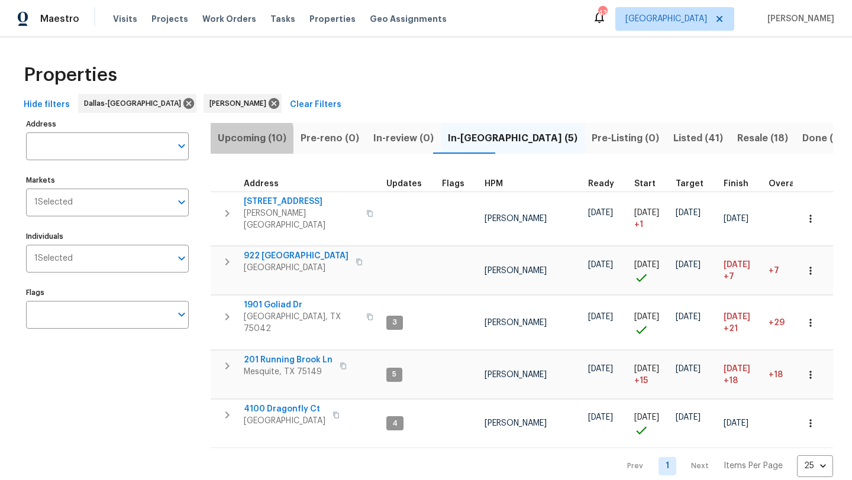
click at [231, 139] on span "Upcoming (10)" at bounding box center [252, 138] width 69 height 17
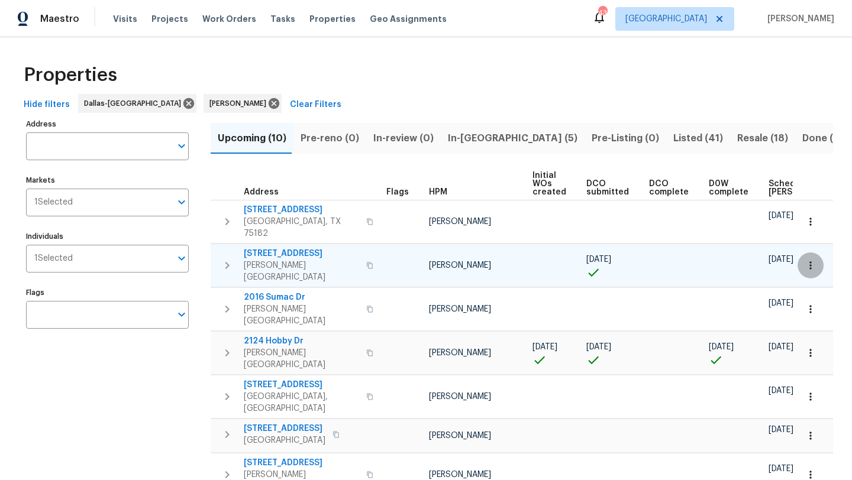
click at [806, 260] on icon "button" at bounding box center [810, 266] width 12 height 12
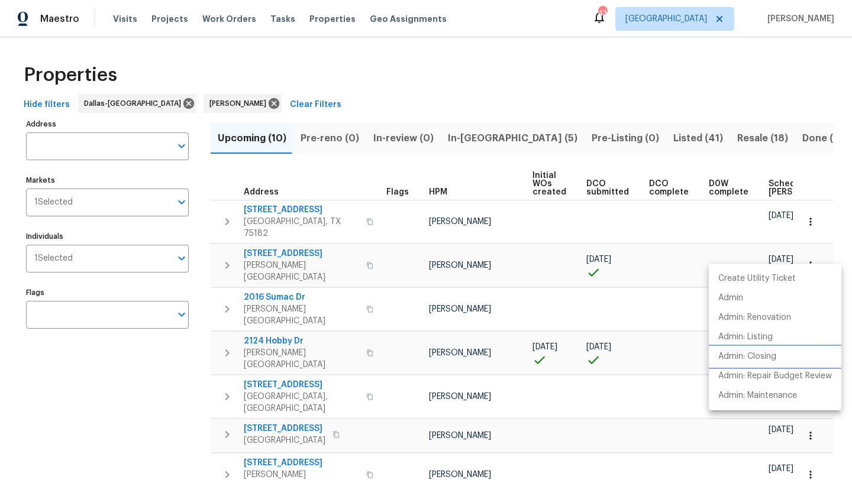
click at [762, 356] on p "Admin: Closing" at bounding box center [747, 357] width 58 height 12
click at [815, 247] on div at bounding box center [426, 240] width 852 height 480
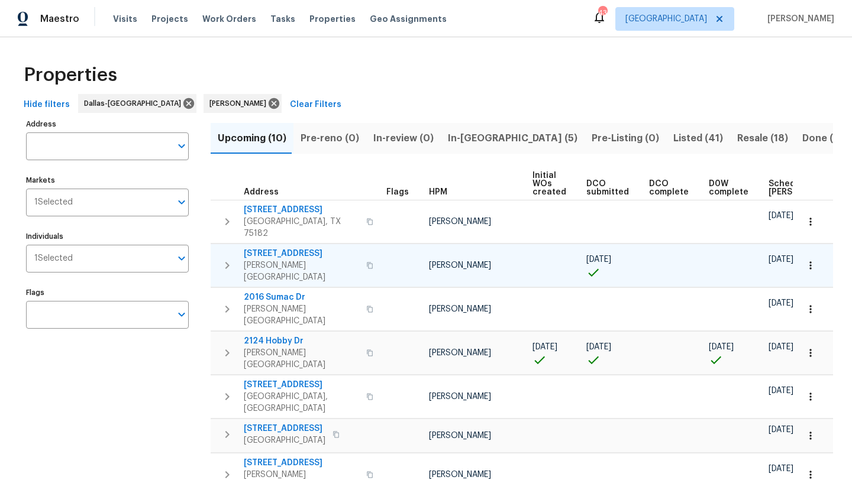
click at [809, 260] on icon "button" at bounding box center [810, 266] width 12 height 12
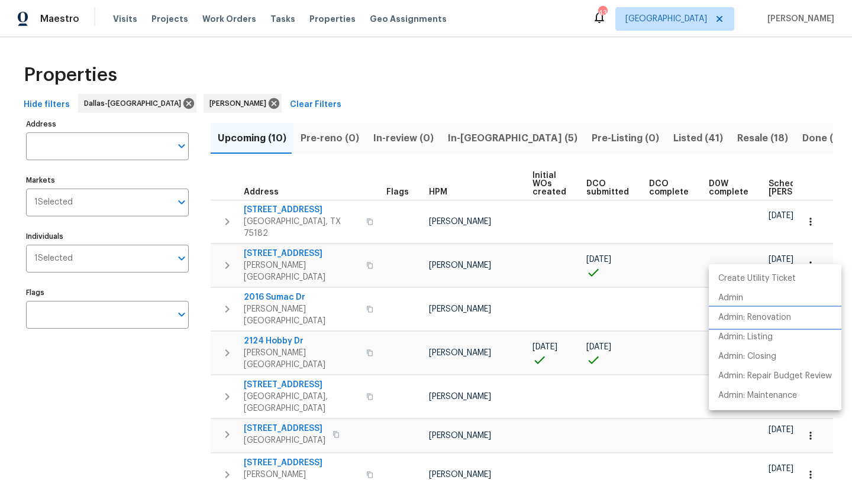
click at [772, 316] on p "Admin: Renovation" at bounding box center [754, 318] width 73 height 12
click at [318, 240] on div at bounding box center [426, 240] width 852 height 480
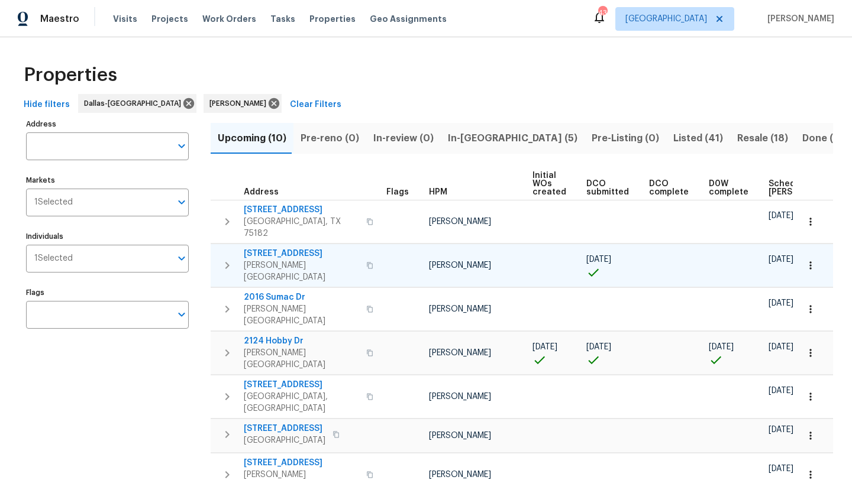
click at [316, 248] on span "9010 Bald Cypress St" at bounding box center [301, 254] width 115 height 12
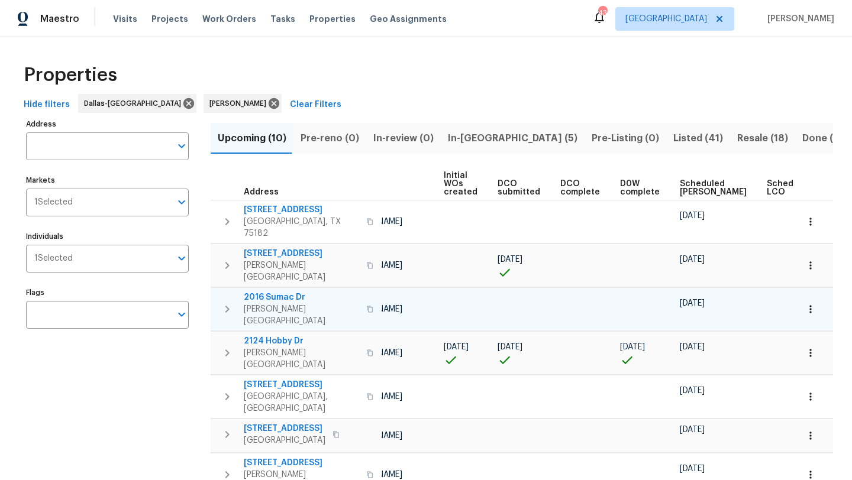
scroll to position [0, 92]
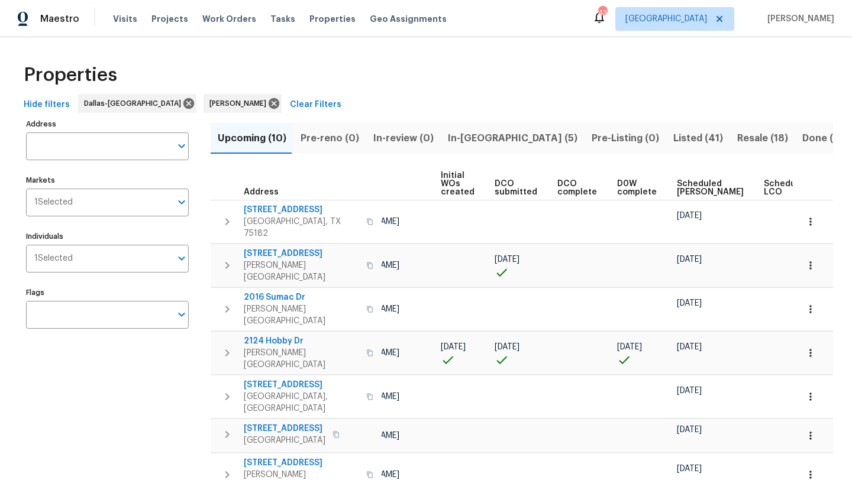
click at [678, 189] on span "Scheduled COE" at bounding box center [710, 188] width 67 height 17
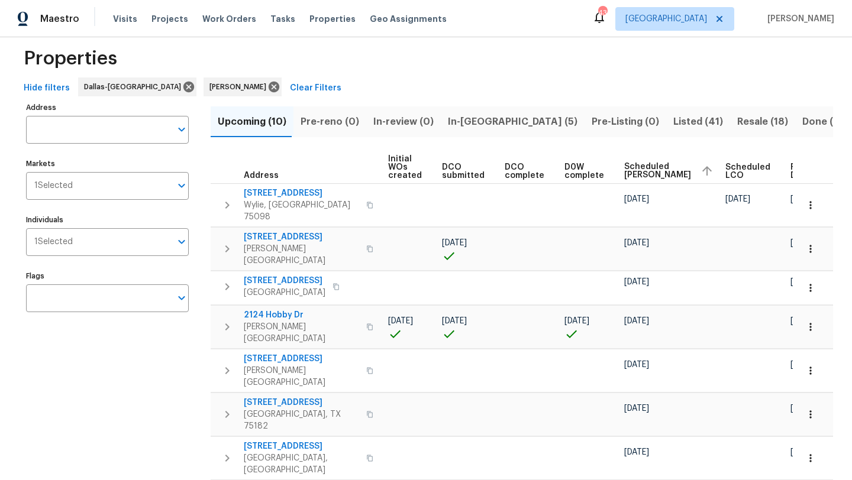
scroll to position [15, 0]
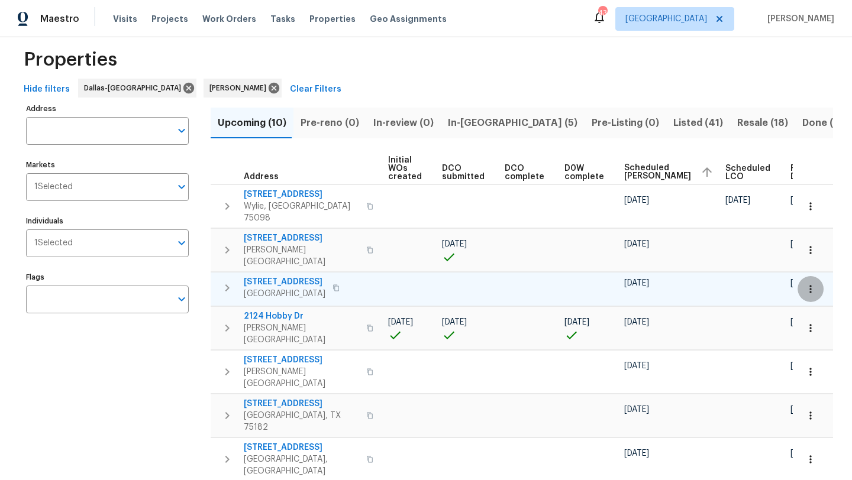
click at [811, 285] on icon "button" at bounding box center [810, 289] width 2 height 8
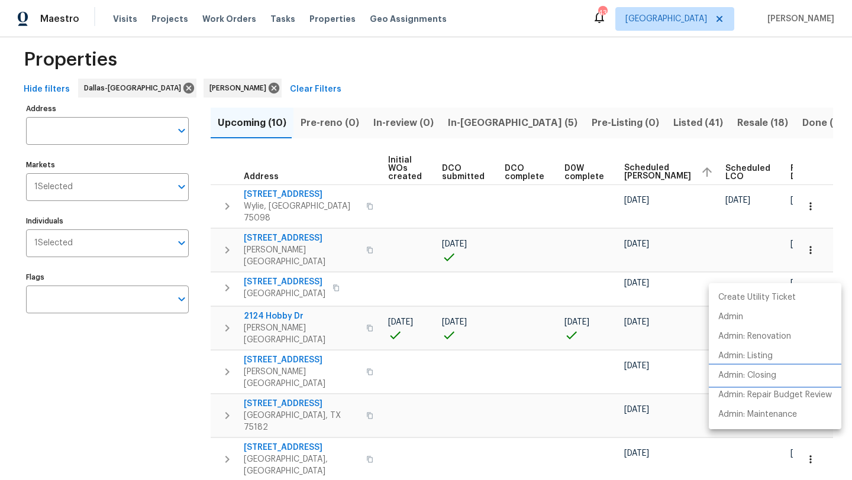
click at [764, 372] on p "Admin: Closing" at bounding box center [747, 376] width 58 height 12
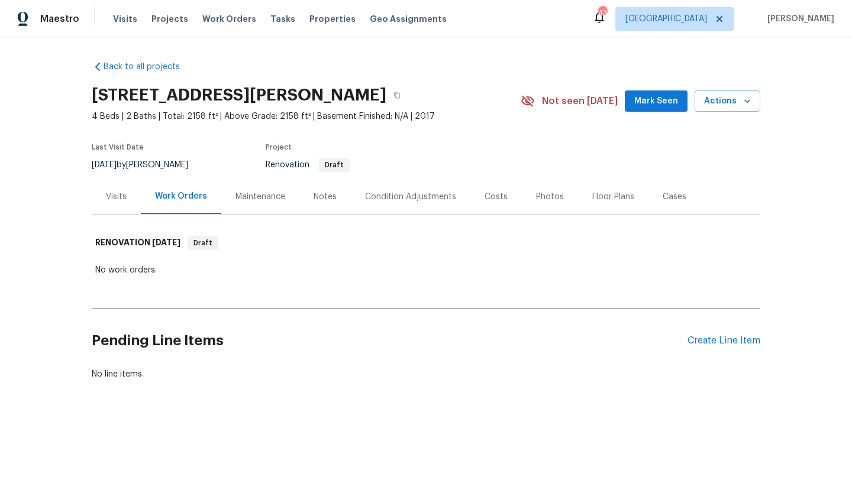
click at [493, 196] on div "Costs" at bounding box center [495, 197] width 23 height 12
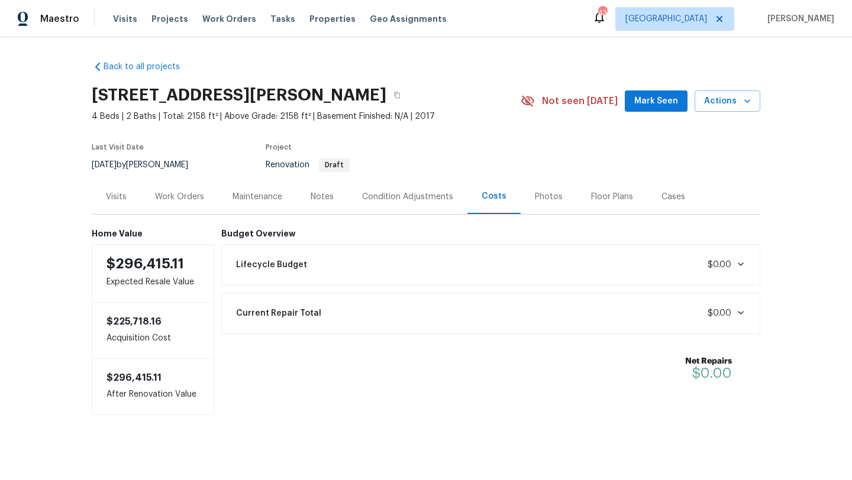
click at [406, 189] on div "Condition Adjustments" at bounding box center [407, 196] width 119 height 35
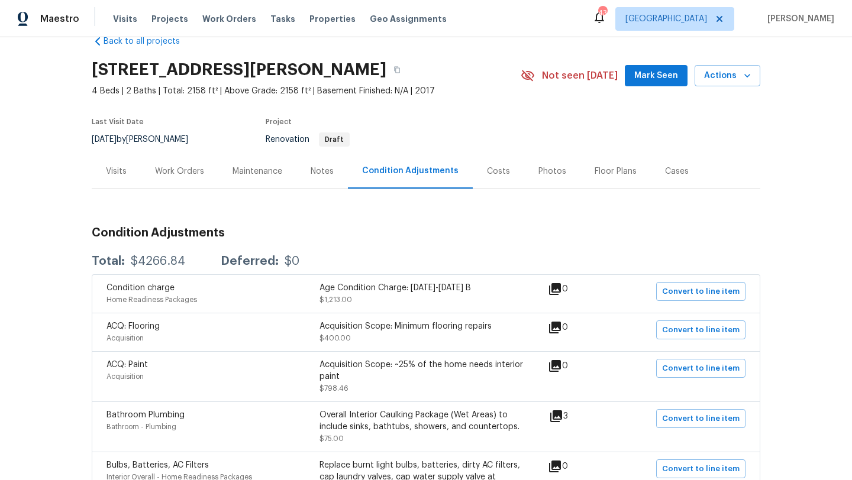
scroll to position [18, 0]
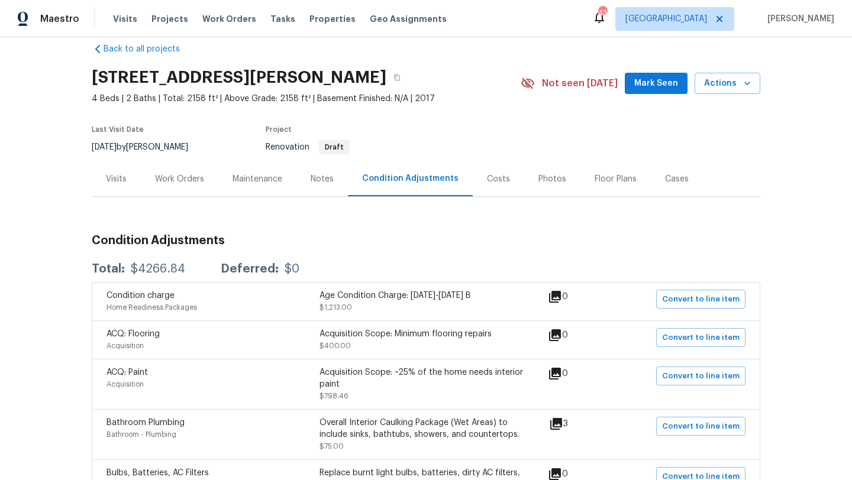
click at [119, 179] on div "Visits" at bounding box center [116, 179] width 21 height 12
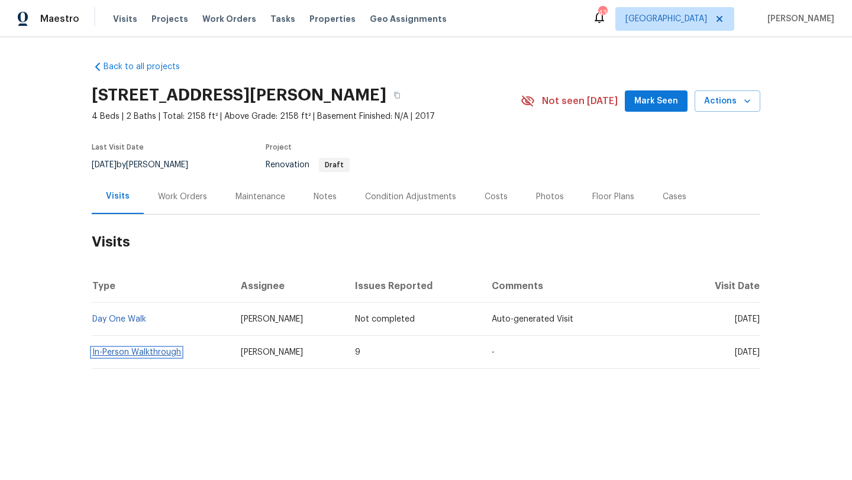
click at [142, 353] on link "In-Person Walkthrough" at bounding box center [136, 352] width 89 height 8
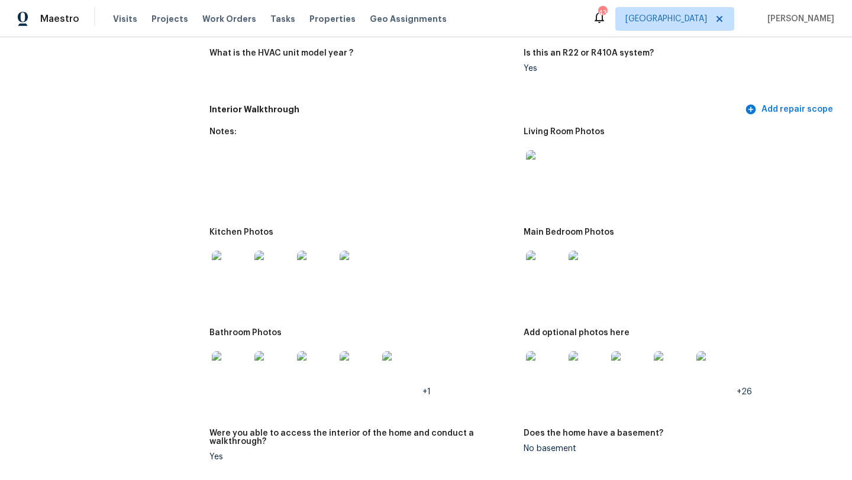
scroll to position [1248, 0]
click at [548, 369] on img at bounding box center [545, 369] width 38 height 38
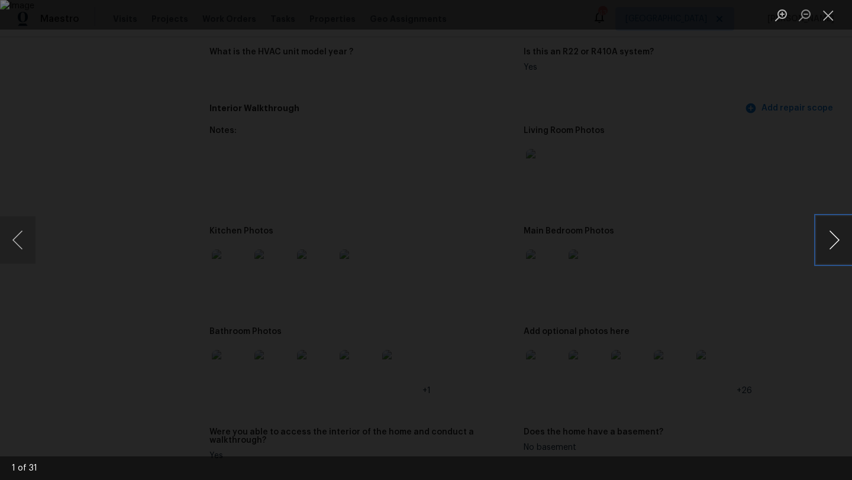
click at [835, 239] on button "Next image" at bounding box center [833, 239] width 35 height 47
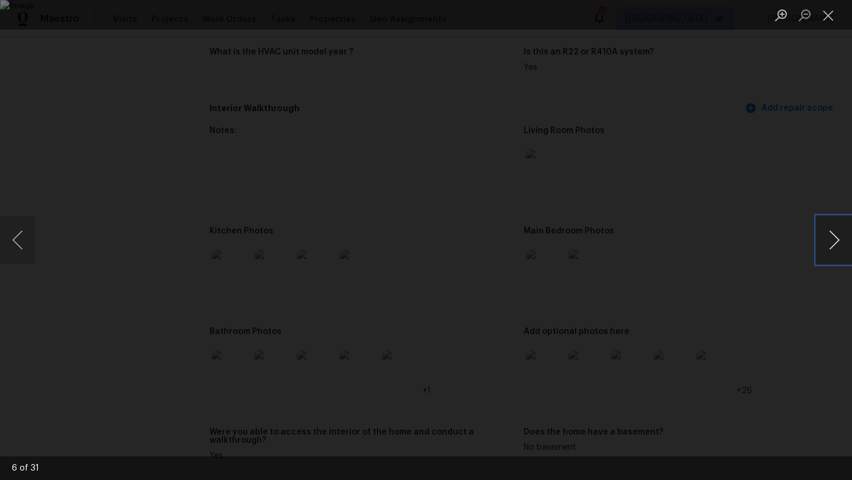
click at [835, 239] on button "Next image" at bounding box center [833, 239] width 35 height 47
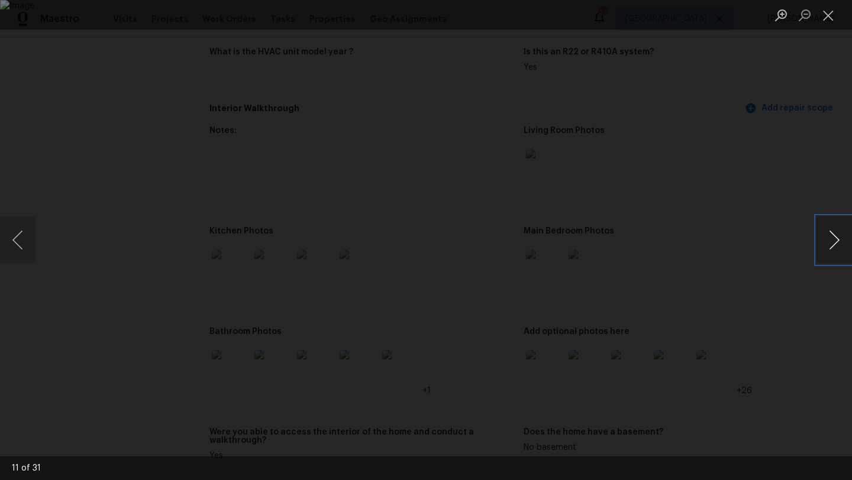
click at [835, 239] on button "Next image" at bounding box center [833, 239] width 35 height 47
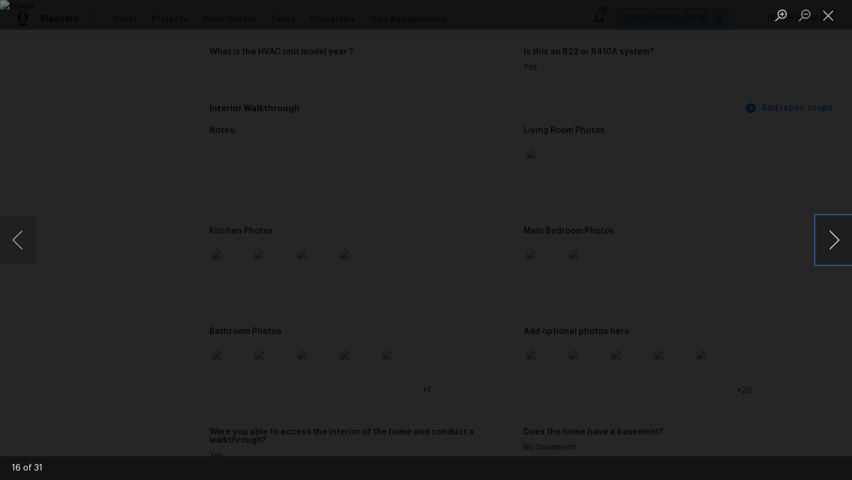
click at [835, 244] on button "Next image" at bounding box center [833, 239] width 35 height 47
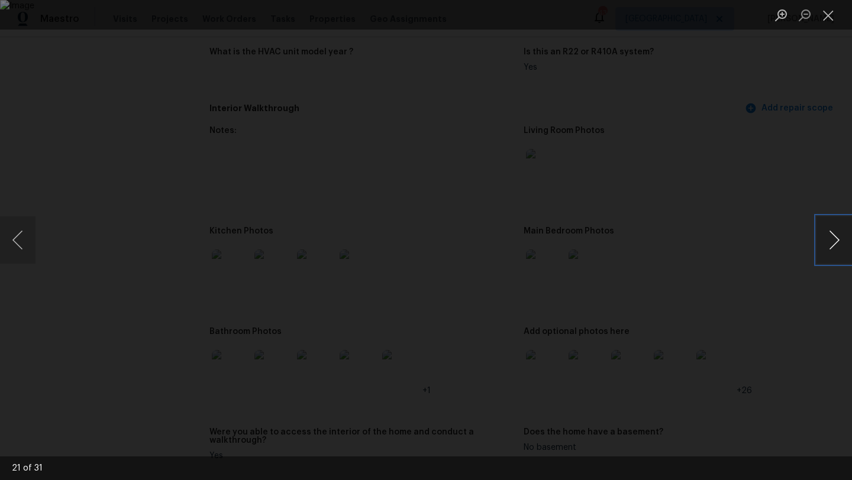
click at [835, 244] on button "Next image" at bounding box center [833, 239] width 35 height 47
click at [832, 14] on button "Close lightbox" at bounding box center [828, 15] width 24 height 21
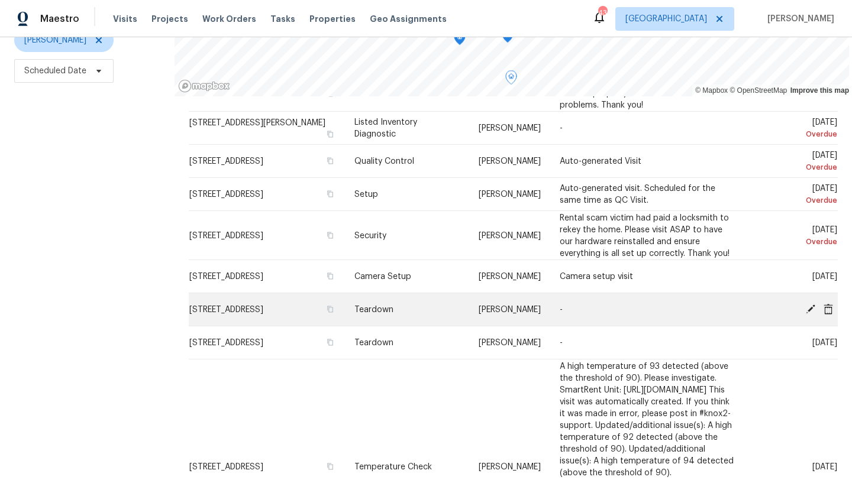
scroll to position [110, 0]
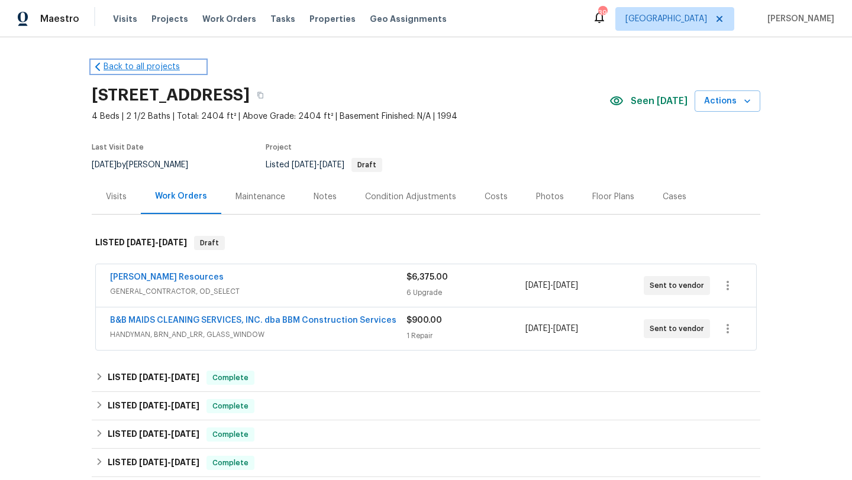
click at [120, 67] on link "Back to all projects" at bounding box center [149, 67] width 114 height 12
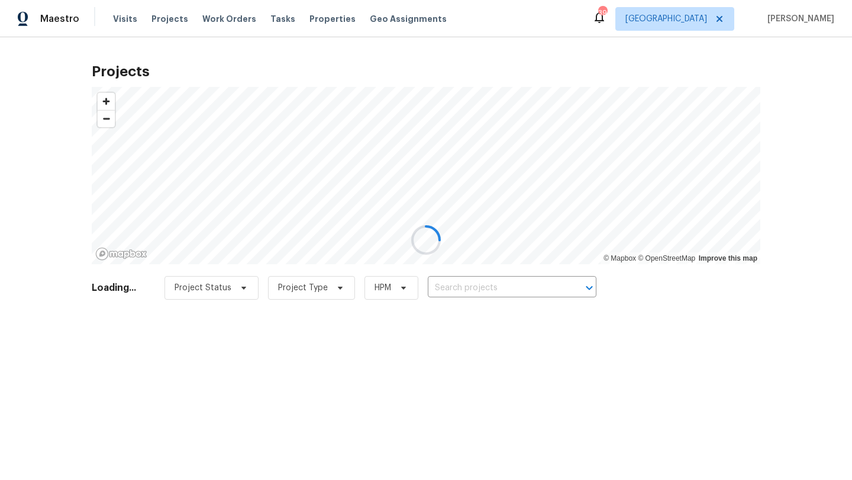
click at [462, 285] on div at bounding box center [426, 240] width 852 height 480
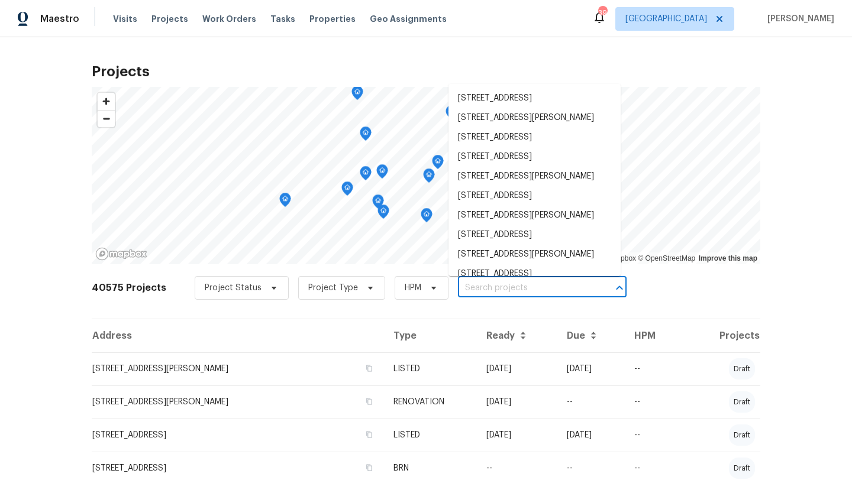
click at [462, 285] on input "text" at bounding box center [525, 288] width 135 height 18
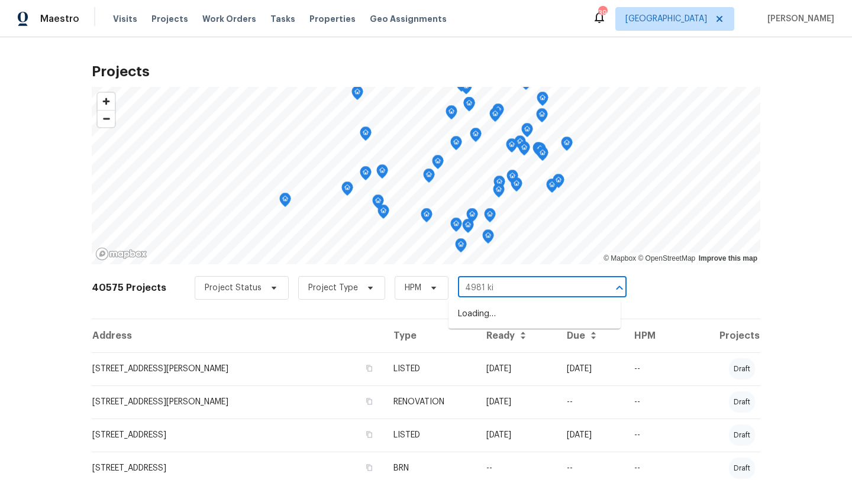
type input "4981 kin"
click at [474, 311] on li "[STREET_ADDRESS]" at bounding box center [534, 315] width 172 height 20
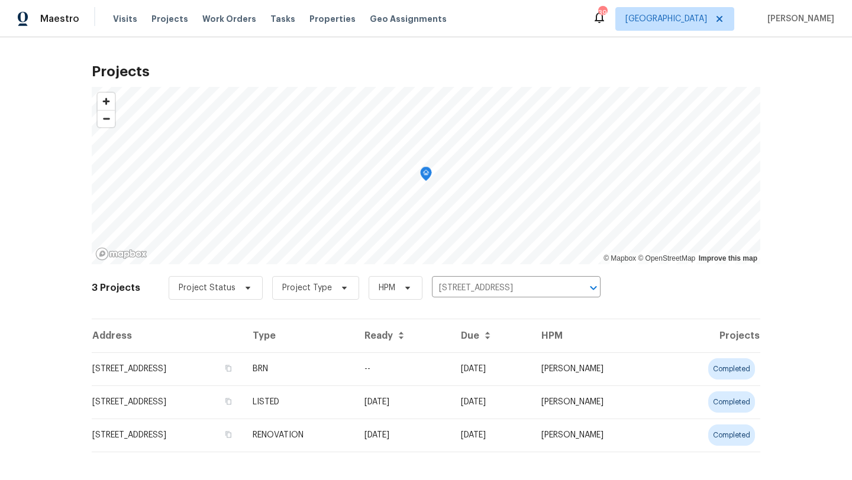
scroll to position [9, 0]
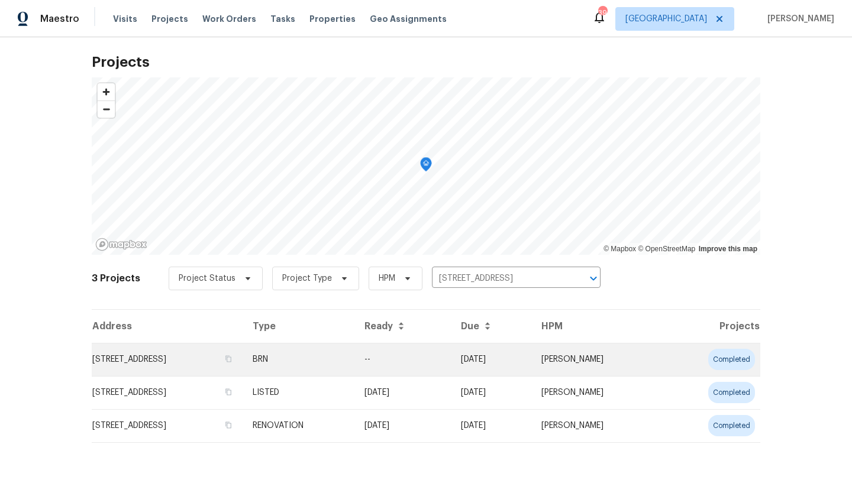
click at [661, 364] on td "[PERSON_NAME]" at bounding box center [597, 359] width 130 height 33
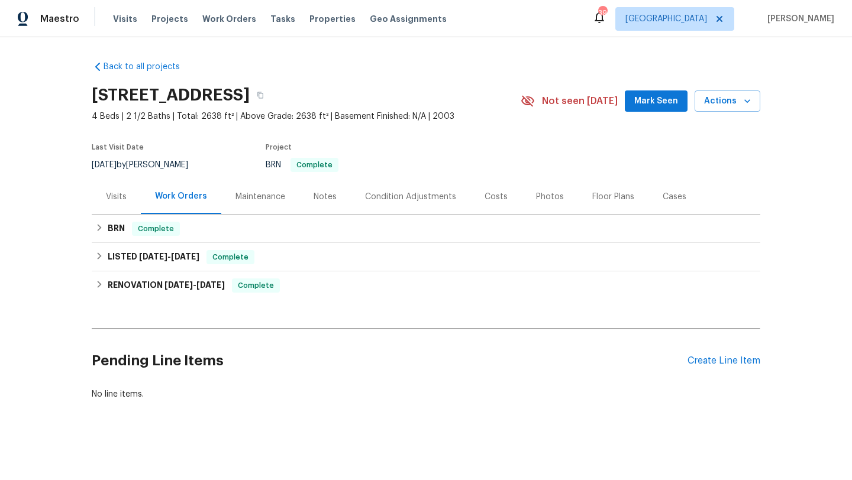
scroll to position [1, 0]
click at [715, 363] on div "Create Line Item" at bounding box center [723, 360] width 73 height 11
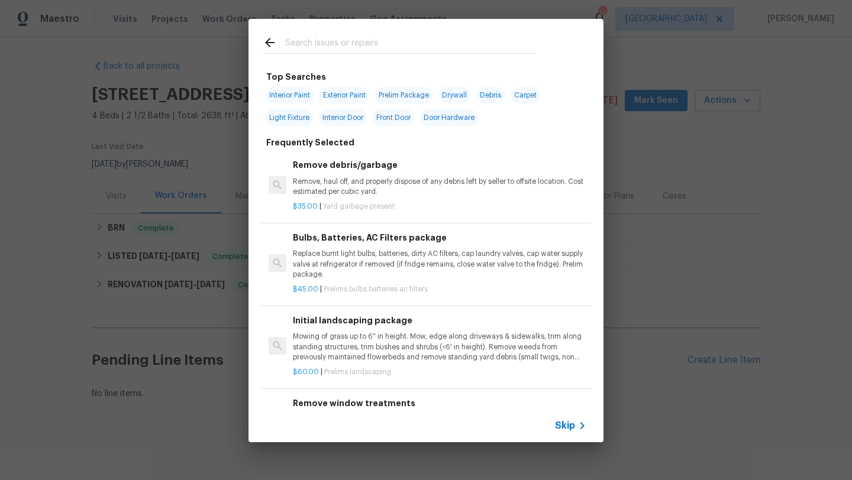
click at [370, 45] on input "text" at bounding box center [410, 44] width 251 height 18
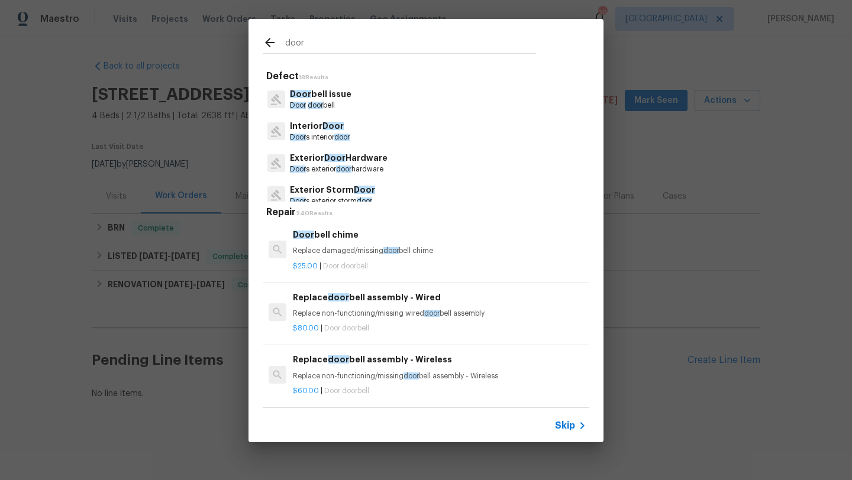
type input "door"
click at [328, 159] on span "Door" at bounding box center [334, 158] width 21 height 8
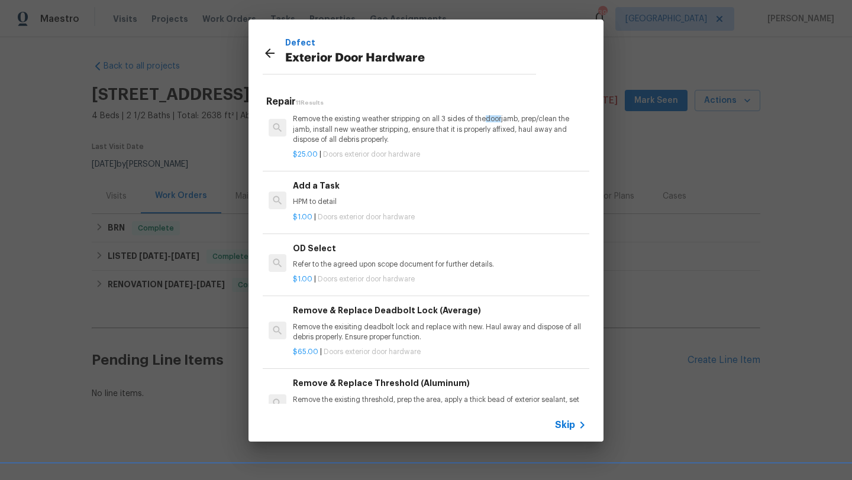
scroll to position [283, 0]
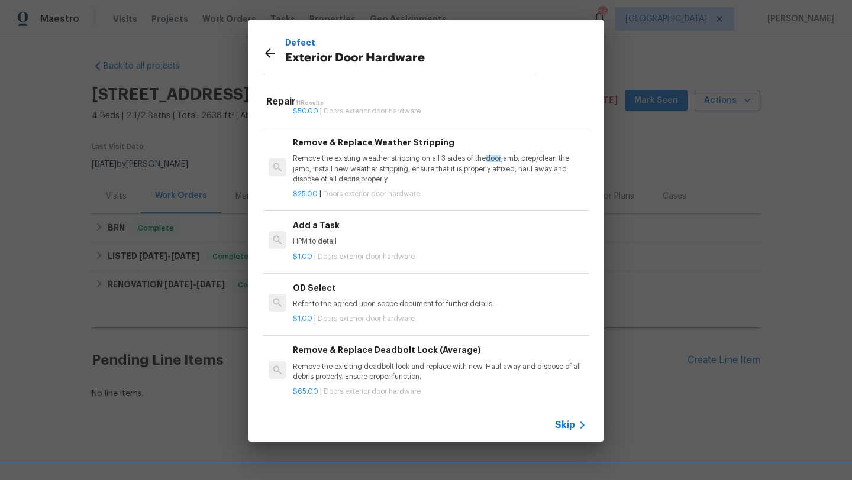
click at [335, 235] on div "Add a Task HPM to detail" at bounding box center [439, 233] width 293 height 28
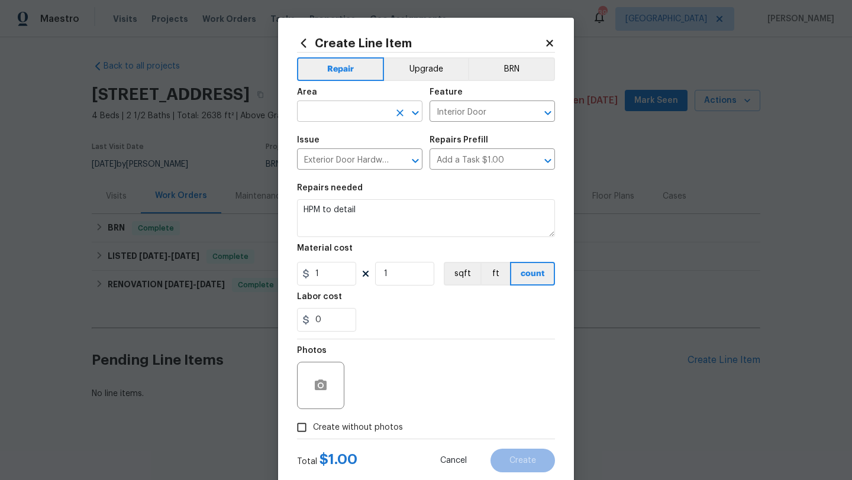
click at [350, 104] on input "text" at bounding box center [343, 113] width 92 height 18
click at [328, 137] on li "Back" at bounding box center [359, 140] width 125 height 20
type input "Back"
drag, startPoint x: 363, startPoint y: 214, endPoint x: 269, endPoint y: 212, distance: 94.1
click at [269, 212] on div "Create Line Item Repair Upgrade BRN Area Back ​ Feature Interior Door ​ Issue E…" at bounding box center [426, 240] width 852 height 480
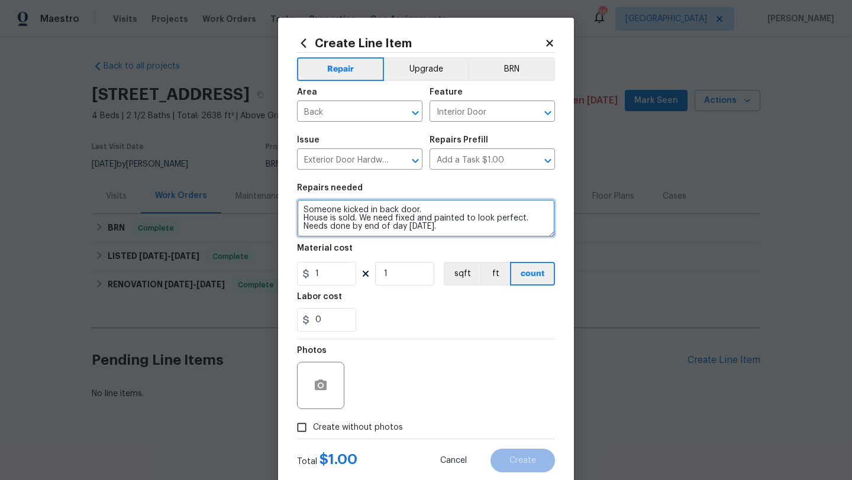
type textarea "Someone kicked in back door. House is sold. We need fixed and painted to look p…"
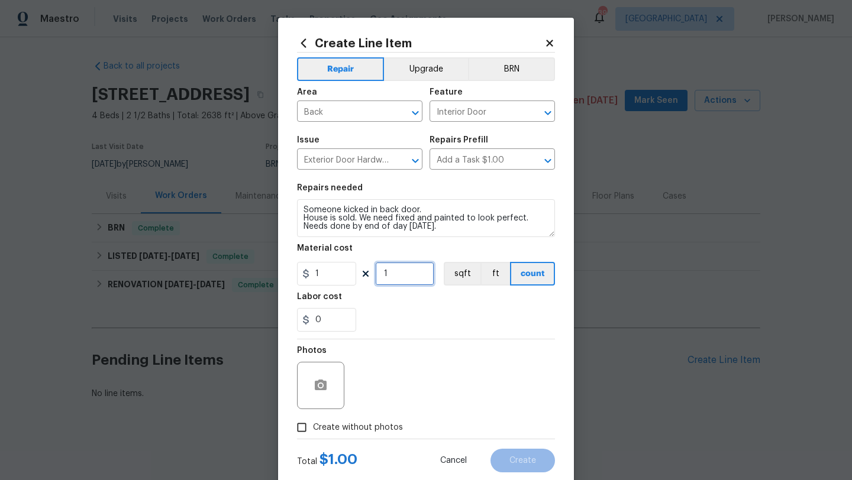
drag, startPoint x: 390, startPoint y: 276, endPoint x: 380, endPoint y: 276, distance: 9.5
click at [380, 276] on input "1" at bounding box center [404, 274] width 59 height 24
type input "250"
click at [382, 427] on span "Create without photos" at bounding box center [358, 428] width 90 height 12
click at [313, 427] on input "Create without photos" at bounding box center [301, 427] width 22 height 22
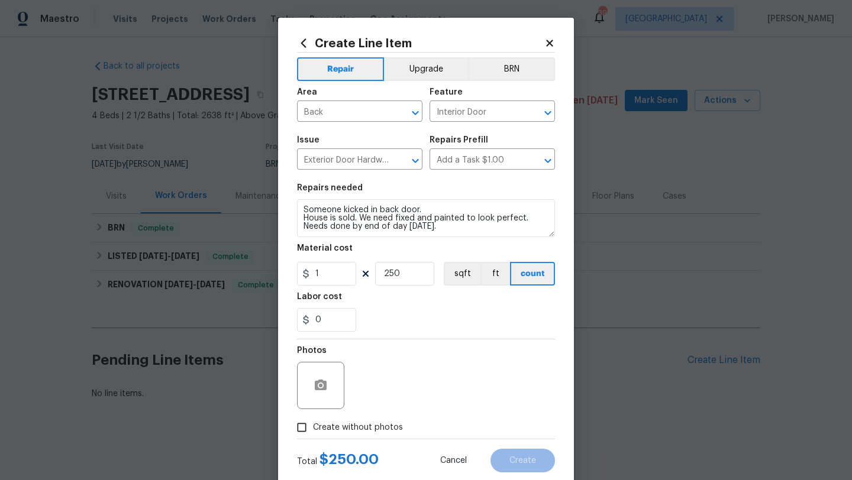
checkbox input "true"
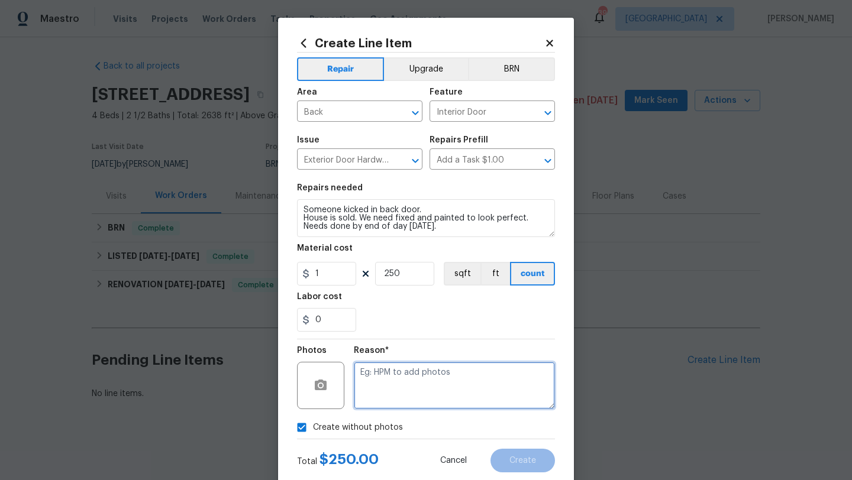
click at [399, 386] on textarea at bounding box center [454, 385] width 201 height 47
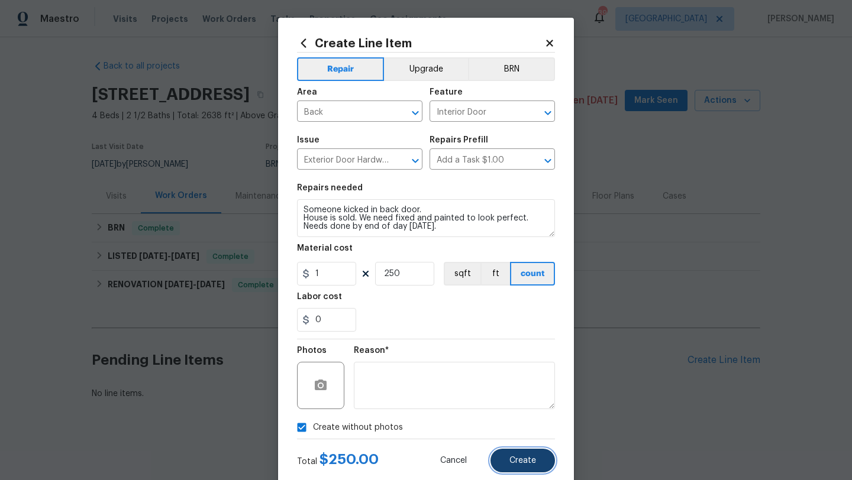
click at [506, 461] on button "Create" at bounding box center [522, 461] width 64 height 24
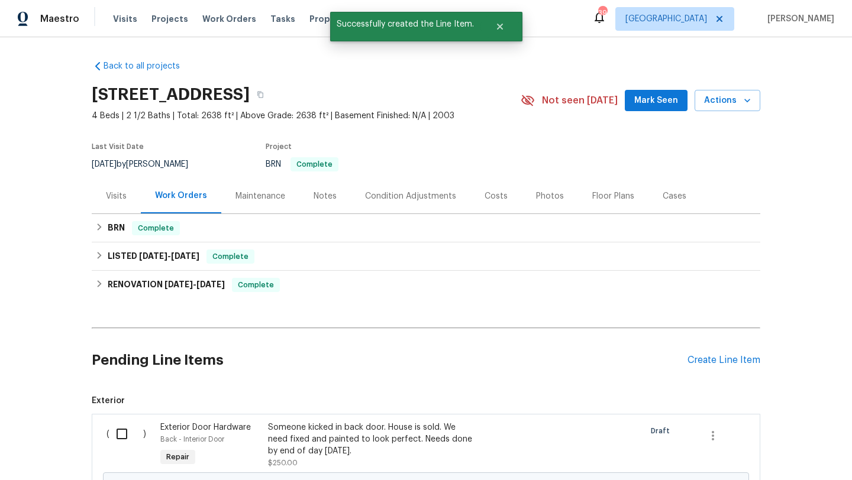
click at [116, 432] on input "checkbox" at bounding box center [126, 434] width 34 height 25
checkbox input "true"
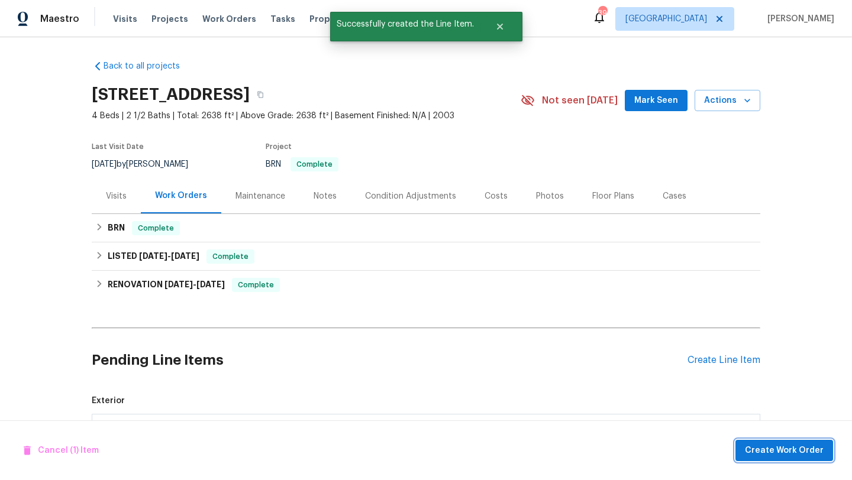
click at [771, 456] on span "Create Work Order" at bounding box center [784, 451] width 79 height 15
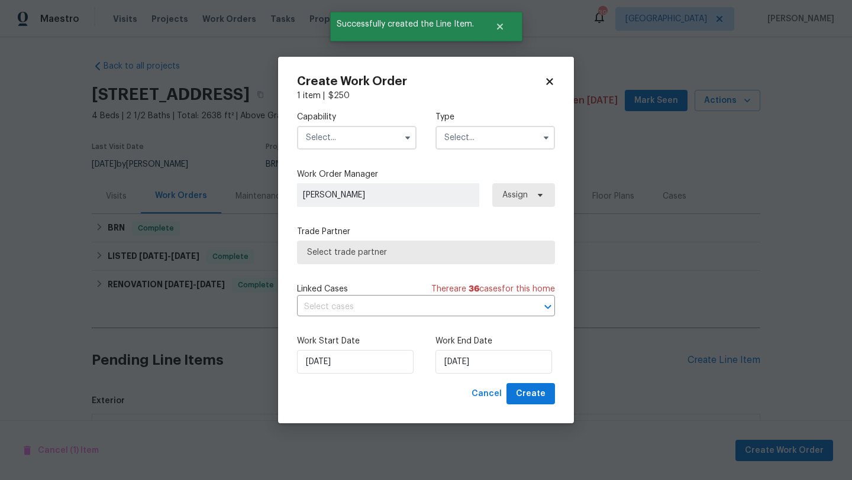
click at [369, 144] on input "text" at bounding box center [356, 138] width 119 height 24
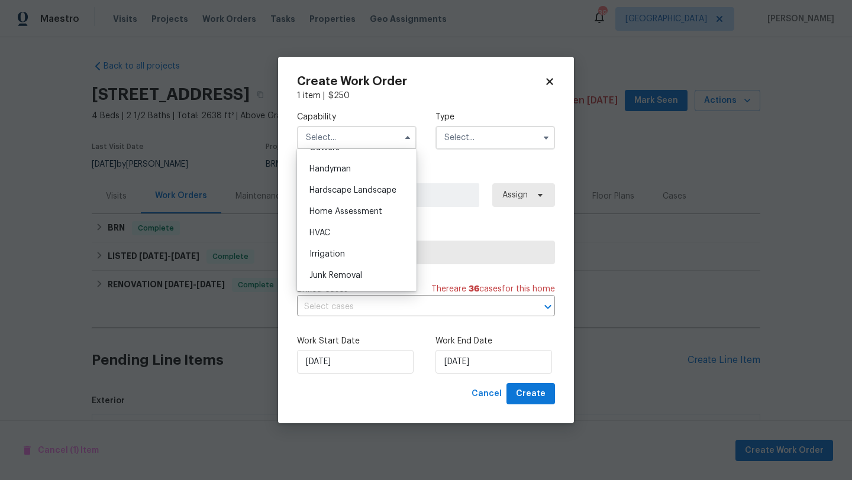
scroll to position [642, 0]
click at [370, 177] on div "Handyman" at bounding box center [357, 170] width 114 height 21
type input "Handyman"
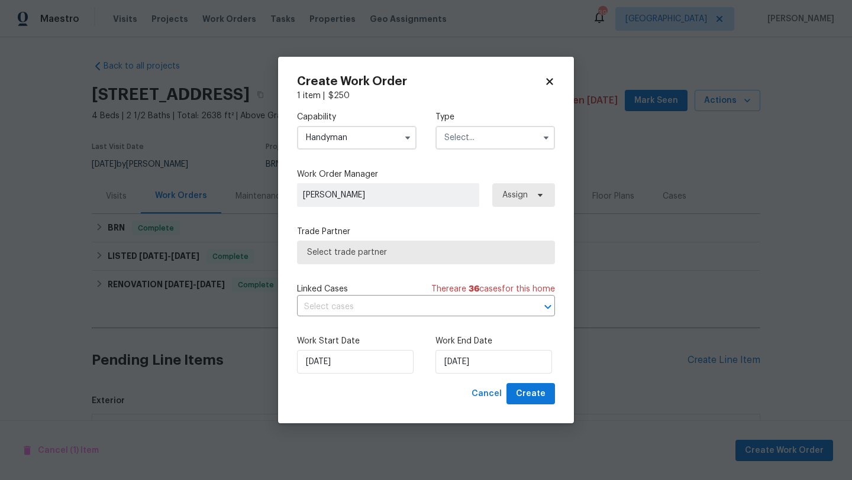
click at [458, 135] on input "text" at bounding box center [494, 138] width 119 height 24
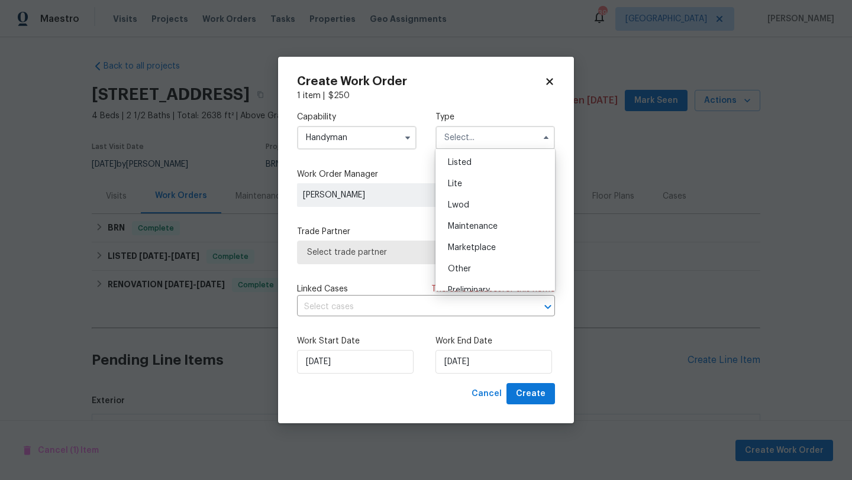
scroll to position [127, 0]
click at [470, 161] on span "Listed" at bounding box center [460, 164] width 24 height 8
type input "Listed"
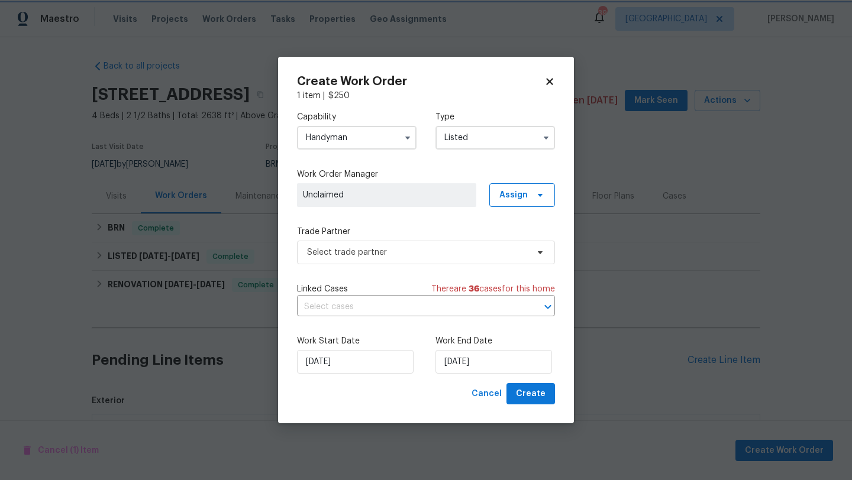
scroll to position [0, 0]
click at [521, 198] on span "Assign" at bounding box center [513, 195] width 28 height 12
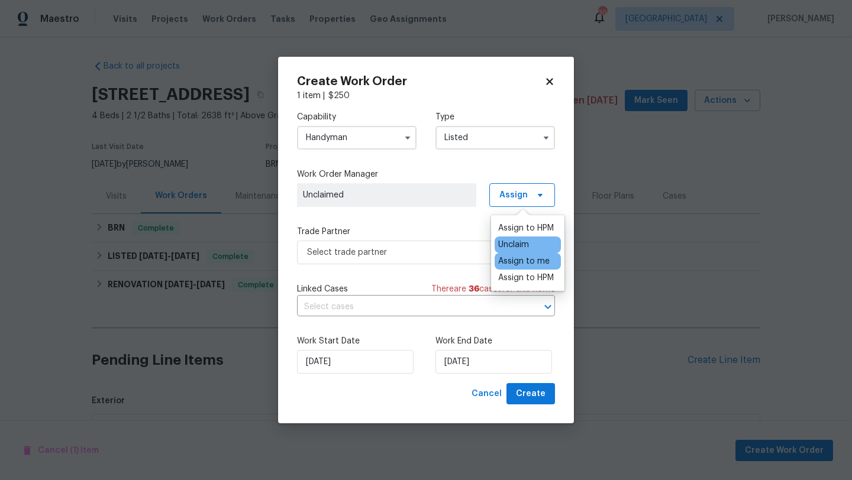
click at [516, 261] on div "Assign to me" at bounding box center [523, 262] width 51 height 12
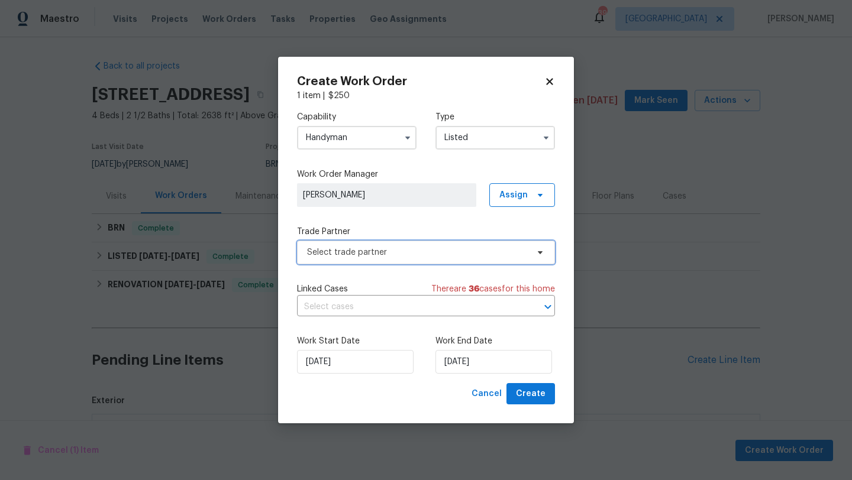
click at [450, 247] on span "Select trade partner" at bounding box center [417, 253] width 221 height 12
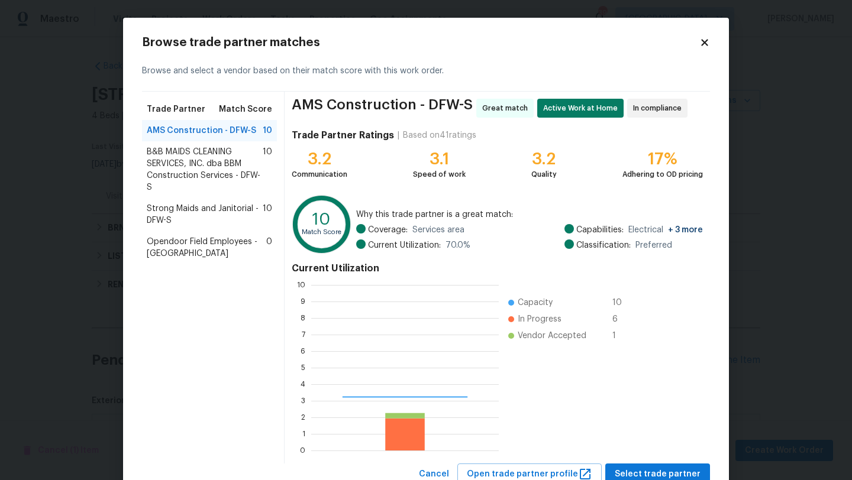
scroll to position [166, 188]
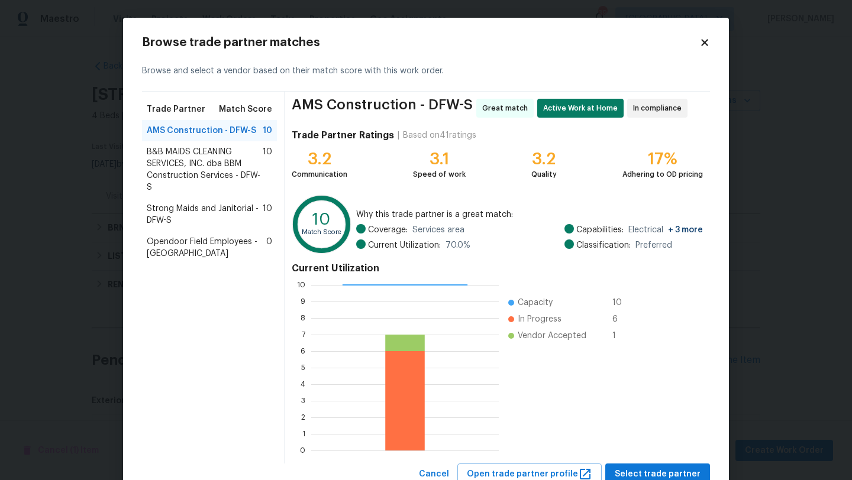
click at [205, 178] on span "B&B MAIDS CLEANING SERVICES, INC. dba BBM Construction Services - DFW-S" at bounding box center [205, 169] width 116 height 47
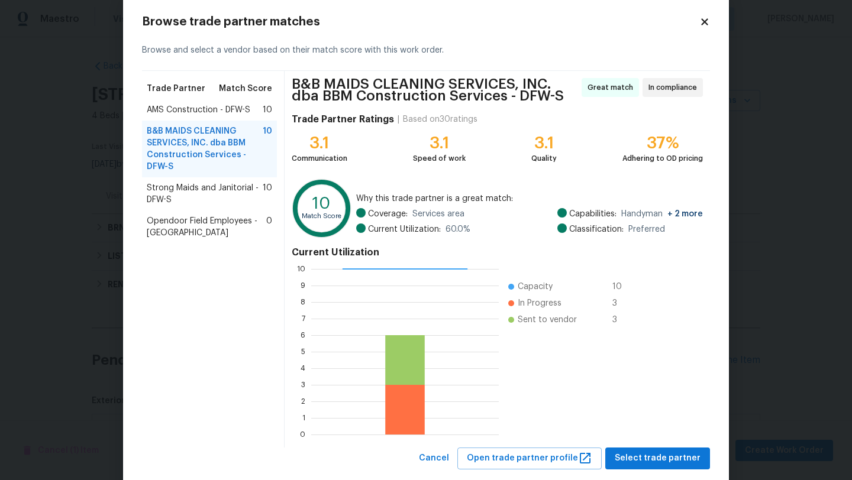
scroll to position [46, 0]
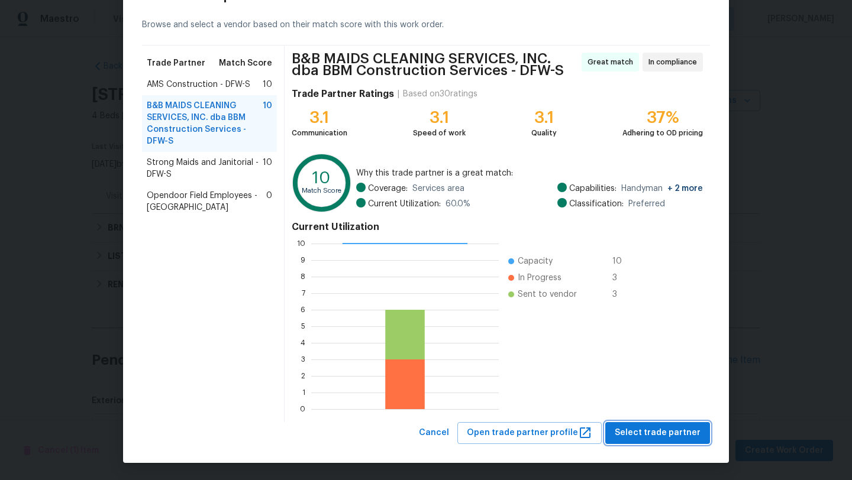
click at [639, 438] on span "Select trade partner" at bounding box center [658, 433] width 86 height 15
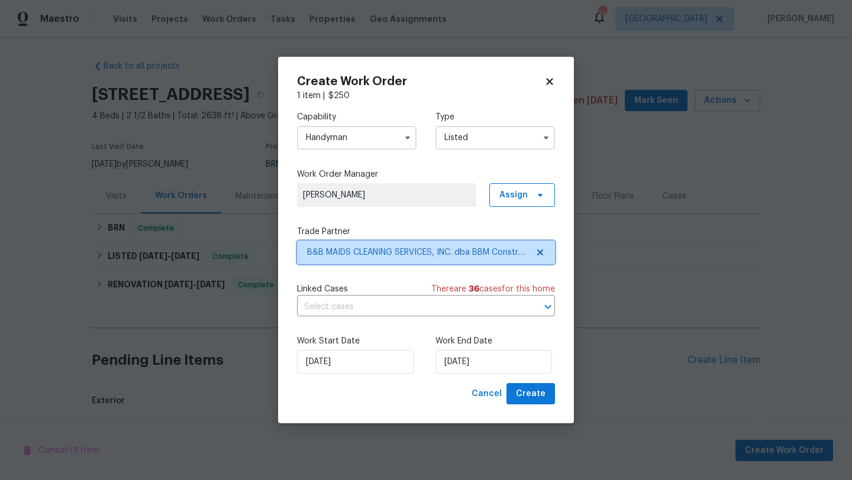
scroll to position [0, 0]
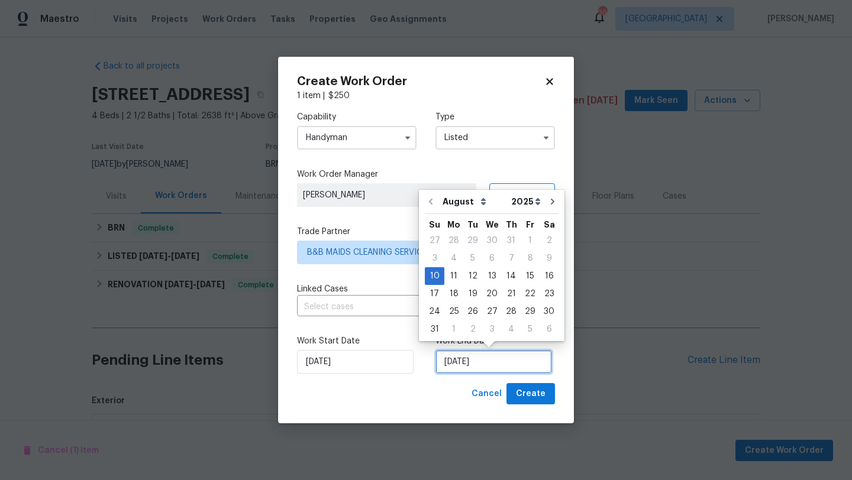
click at [475, 361] on input "[DATE]" at bounding box center [493, 362] width 117 height 24
click at [451, 279] on div "11" at bounding box center [453, 276] width 19 height 17
type input "[DATE]"
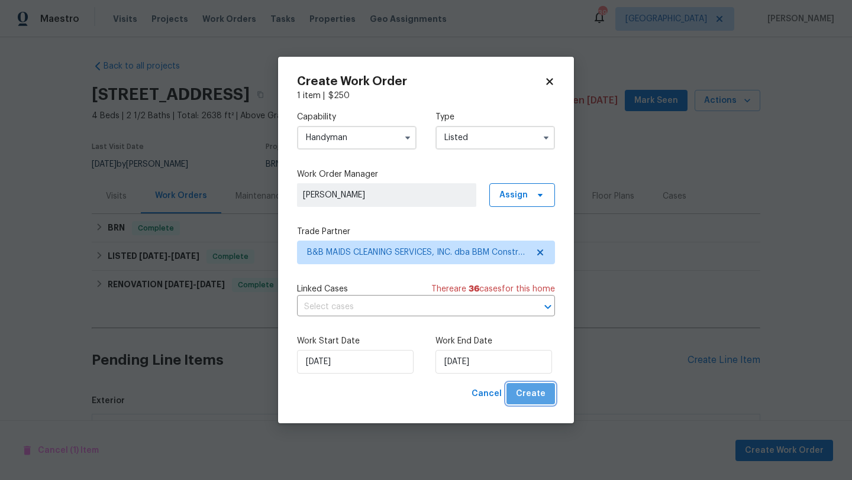
click at [534, 393] on span "Create" at bounding box center [531, 394] width 30 height 15
checkbox input "false"
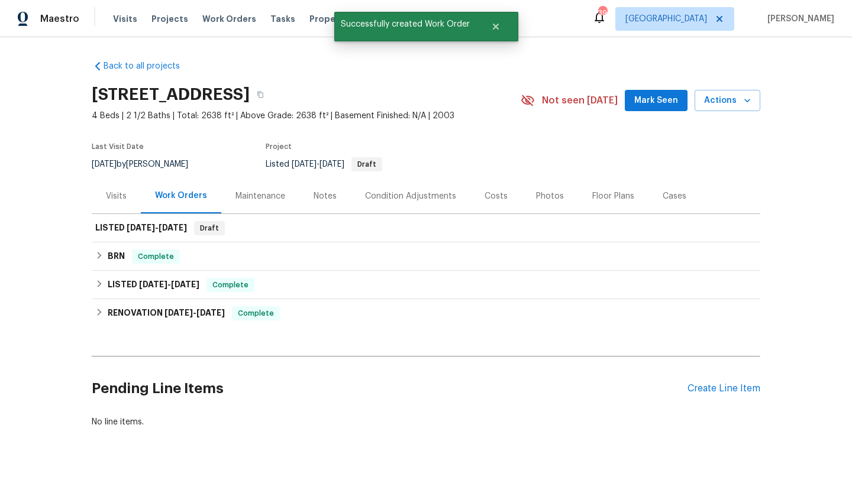
scroll to position [29, 0]
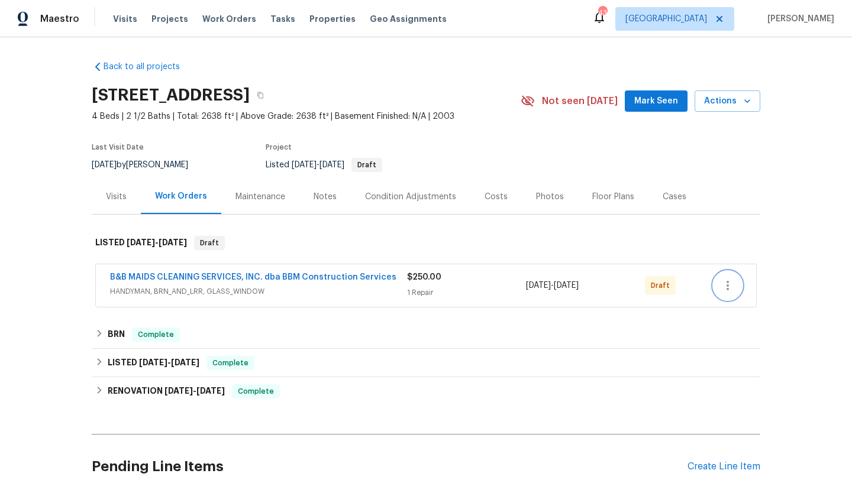
click at [723, 285] on icon "button" at bounding box center [727, 286] width 14 height 14
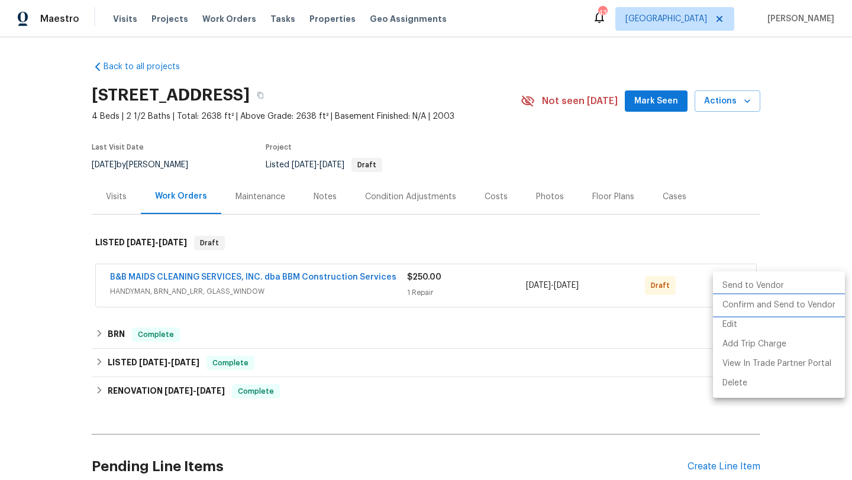
click at [729, 306] on li "Confirm and Send to Vendor" at bounding box center [779, 306] width 132 height 20
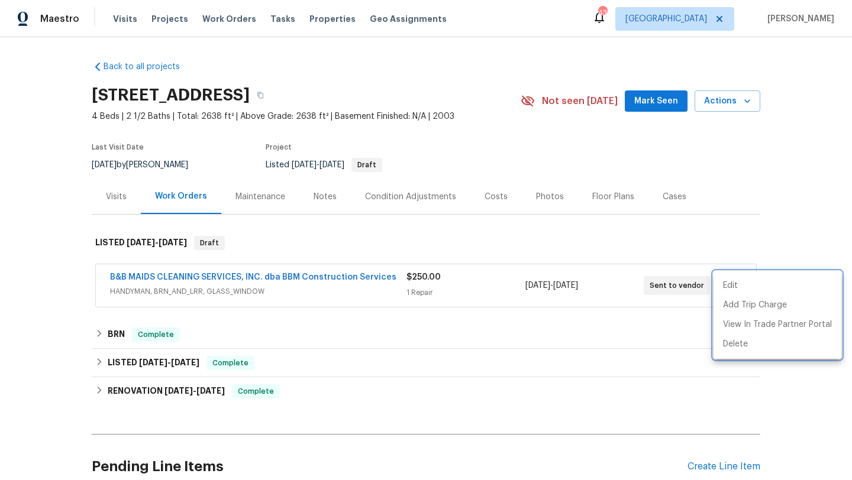
click at [147, 273] on div at bounding box center [426, 240] width 852 height 480
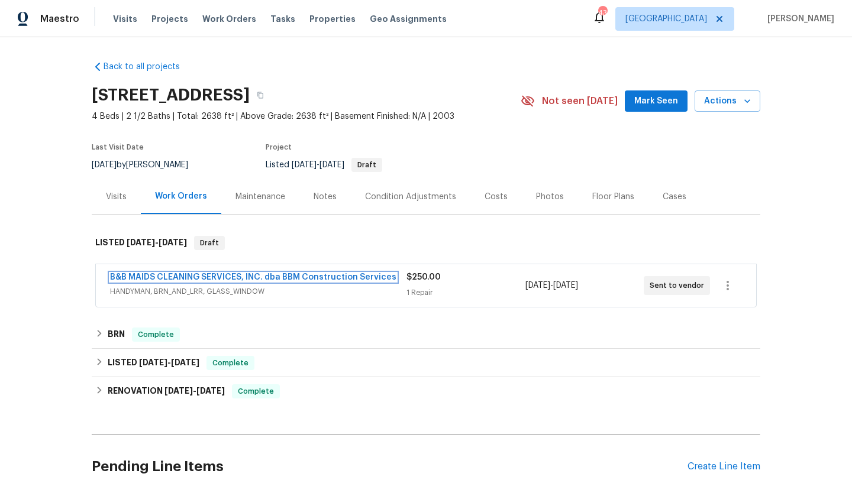
click at [147, 273] on link "B&B MAIDS CLEANING SERVICES, INC. dba BBM Construction Services" at bounding box center [253, 277] width 286 height 8
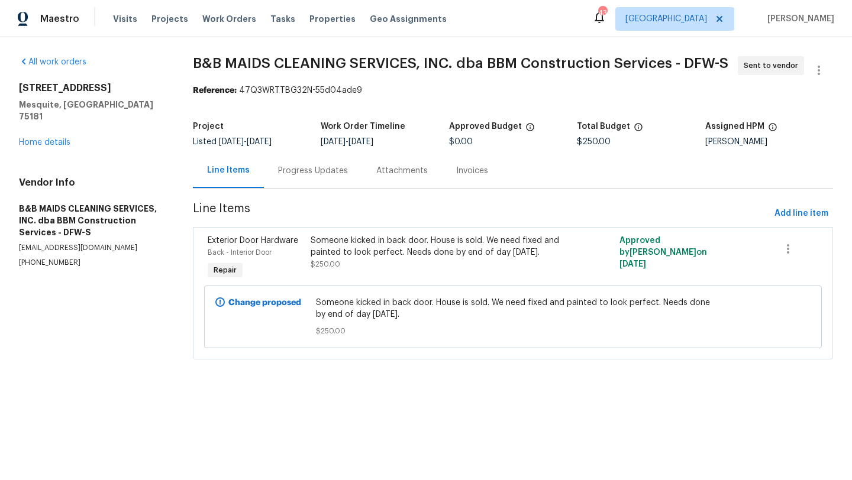
click at [329, 172] on div "Progress Updates" at bounding box center [313, 171] width 70 height 12
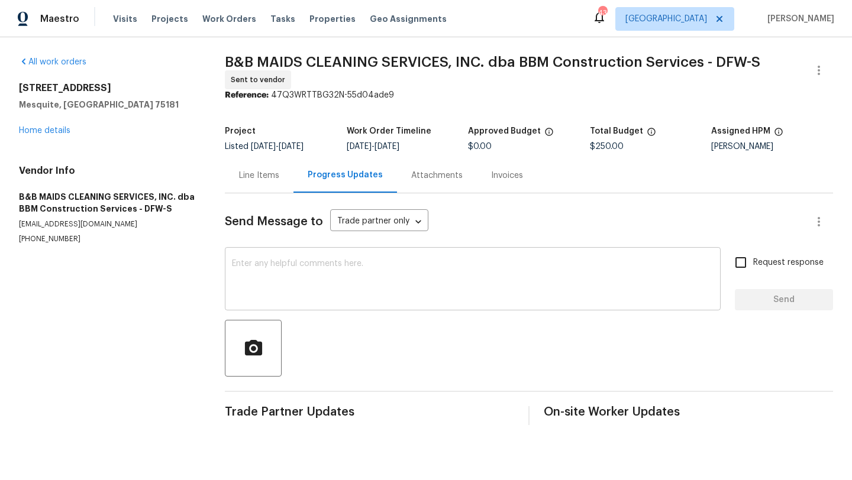
click at [296, 263] on textarea at bounding box center [472, 280] width 481 height 41
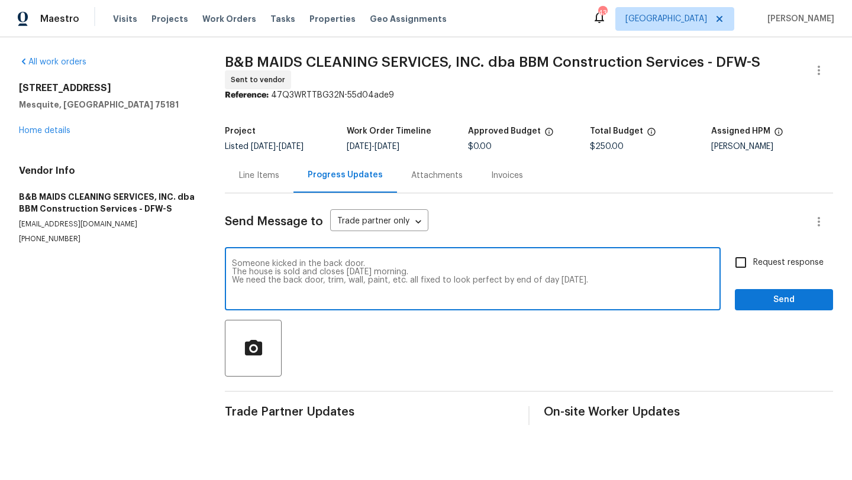
type textarea "Someone kicked in the back door. The house is sold and closes [DATE] morning. W…"
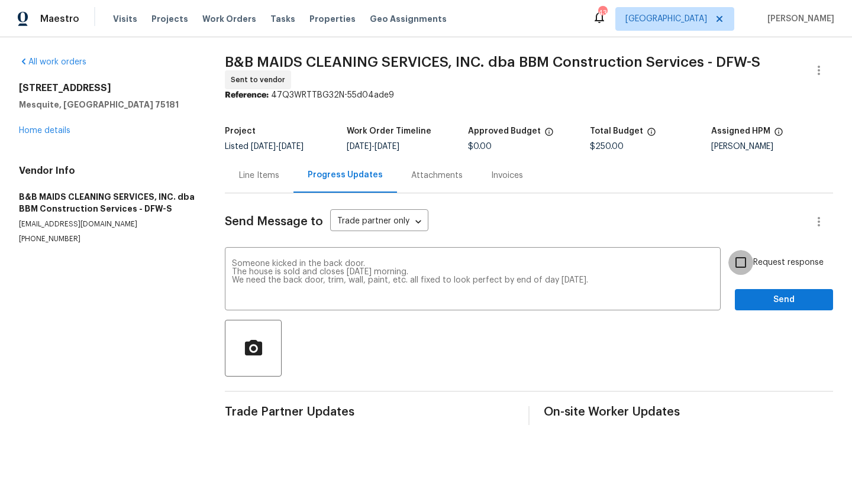
click at [753, 256] on input "Request response" at bounding box center [740, 262] width 25 height 25
checkbox input "true"
click at [761, 288] on div "Request response Send" at bounding box center [784, 280] width 98 height 60
click at [761, 303] on span "Send" at bounding box center [783, 300] width 79 height 15
